Goal: Task Accomplishment & Management: Manage account settings

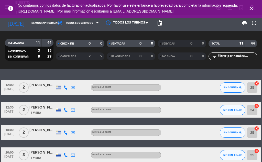
scroll to position [5, 0]
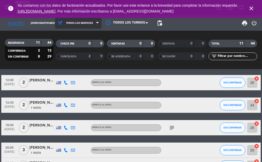
click at [71, 25] on span "Todos los servicios" at bounding box center [78, 22] width 47 height 11
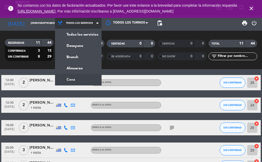
click at [64, 83] on ng-component "menu Bisiesto [DATE] 11. septiembre - 17:55 Mis reservas Mapa de mesas Disponib…" at bounding box center [131, 81] width 262 height 162
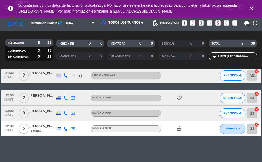
scroll to position [0, 0]
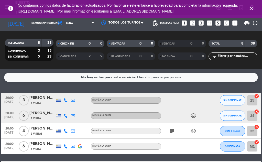
click at [83, 17] on div "error No contamos con los datos de facturación actualizados. Por favor use este…" at bounding box center [131, 9] width 262 height 18
click at [80, 20] on span "Cena" at bounding box center [76, 22] width 42 height 11
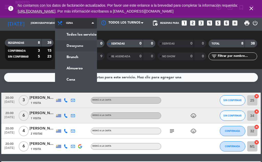
click at [66, 46] on div "menu Bisiesto [DATE] 11. septiembre - 17:55 Mis reservas Mapa de mesas Disponib…" at bounding box center [131, 34] width 262 height 69
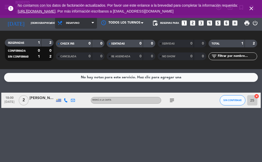
click at [85, 23] on span "Desayuno" at bounding box center [76, 22] width 42 height 11
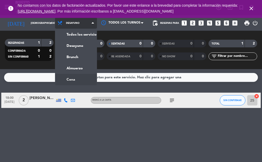
click at [69, 76] on ng-component "menu Bisiesto [DATE] 11. septiembre - 17:55 Mis reservas Mapa de mesas Disponib…" at bounding box center [131, 81] width 262 height 162
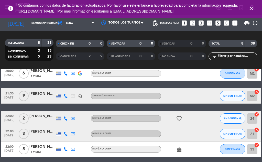
scroll to position [73, 0]
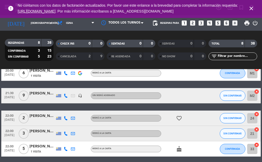
click at [178, 151] on icon "cake" at bounding box center [179, 149] width 6 height 6
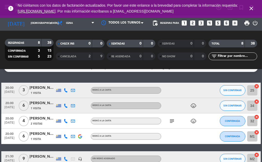
scroll to position [9, 0]
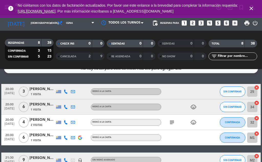
click at [171, 124] on icon "subject" at bounding box center [172, 122] width 6 height 6
click at [193, 123] on icon "child_care" at bounding box center [193, 122] width 6 height 6
click at [196, 104] on icon "child_care" at bounding box center [193, 107] width 6 height 6
click at [193, 110] on icon "child_care" at bounding box center [193, 107] width 6 height 6
click at [195, 106] on icon "child_care" at bounding box center [193, 107] width 6 height 6
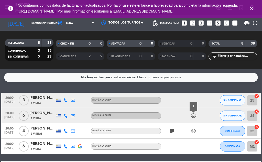
scroll to position [1, 0]
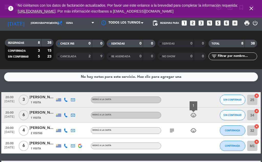
click at [207, 107] on div at bounding box center [211, 114] width 14 height 15
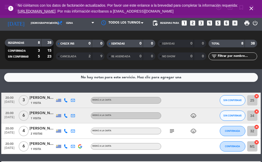
scroll to position [0, 0]
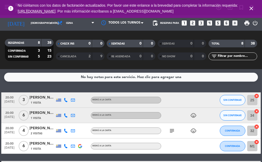
click at [10, 113] on span "20:00" at bounding box center [9, 112] width 13 height 6
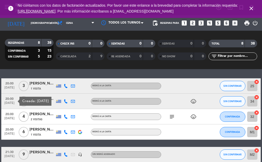
scroll to position [15, 0]
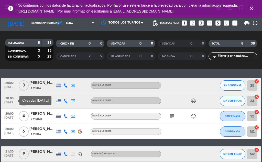
click at [10, 130] on span "20:00" at bounding box center [9, 129] width 13 height 6
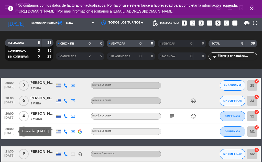
click at [7, 117] on span "[DATE]" at bounding box center [9, 119] width 13 height 6
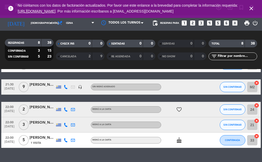
scroll to position [84, 0]
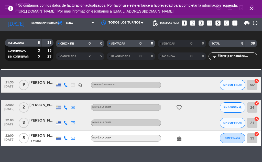
click at [3, 137] on div "22:00 [DATE]" at bounding box center [9, 137] width 16 height 15
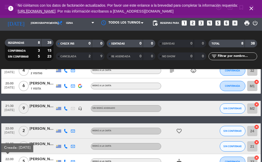
scroll to position [60, 0]
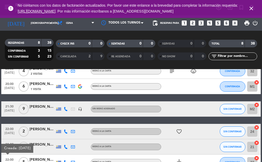
click at [66, 109] on icon at bounding box center [66, 109] width 4 height 4
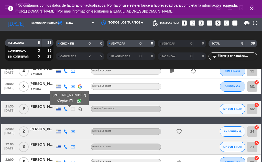
click at [81, 110] on icon "headset_mic" at bounding box center [80, 109] width 4 height 4
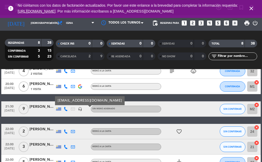
click at [73, 109] on icon at bounding box center [73, 109] width 4 height 4
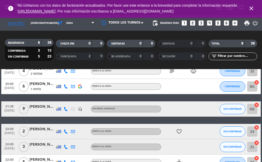
click at [66, 109] on icon at bounding box center [66, 109] width 4 height 4
